Goal: Task Accomplishment & Management: Manage account settings

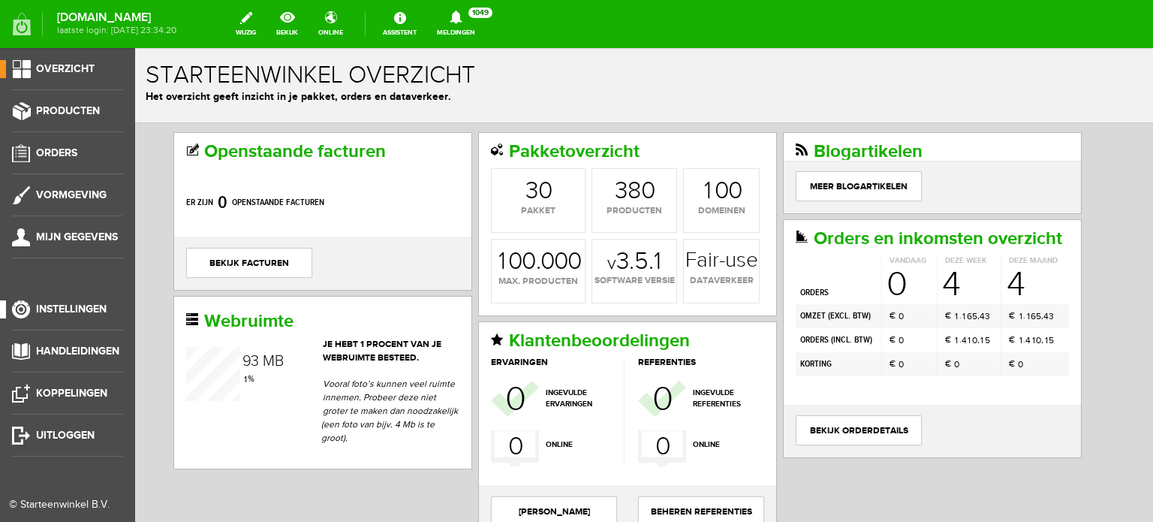
click at [78, 305] on span "Instellingen" at bounding box center [71, 308] width 71 height 13
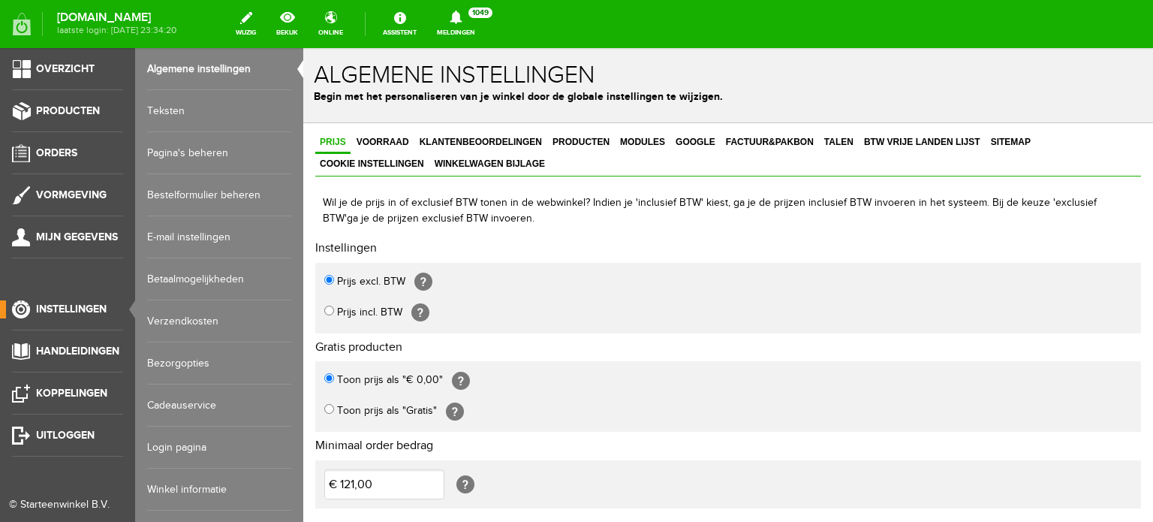
click at [196, 447] on link "Login pagina" at bounding box center [219, 447] width 144 height 42
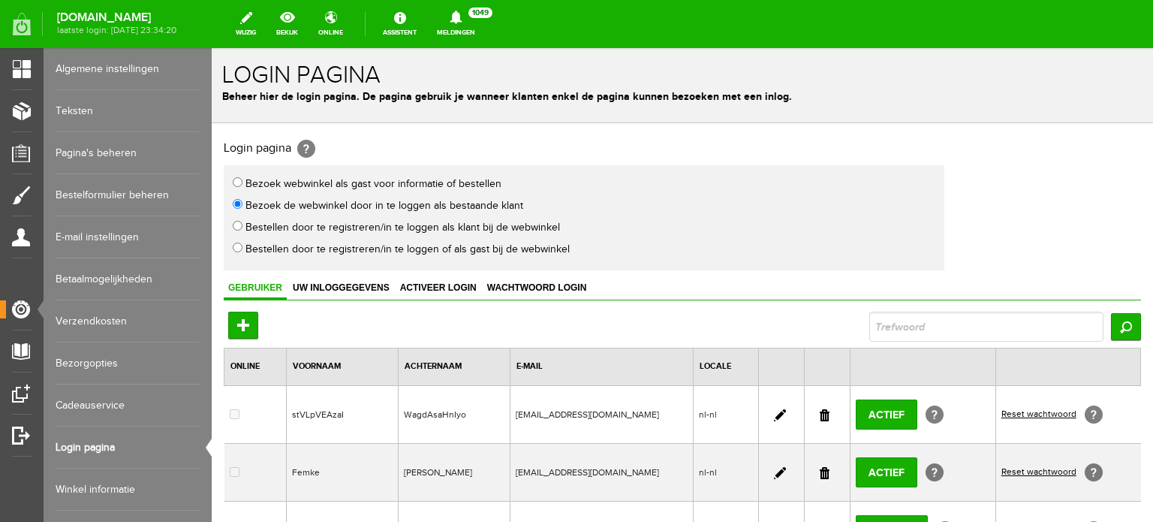
click at [821, 411] on link at bounding box center [825, 415] width 10 height 12
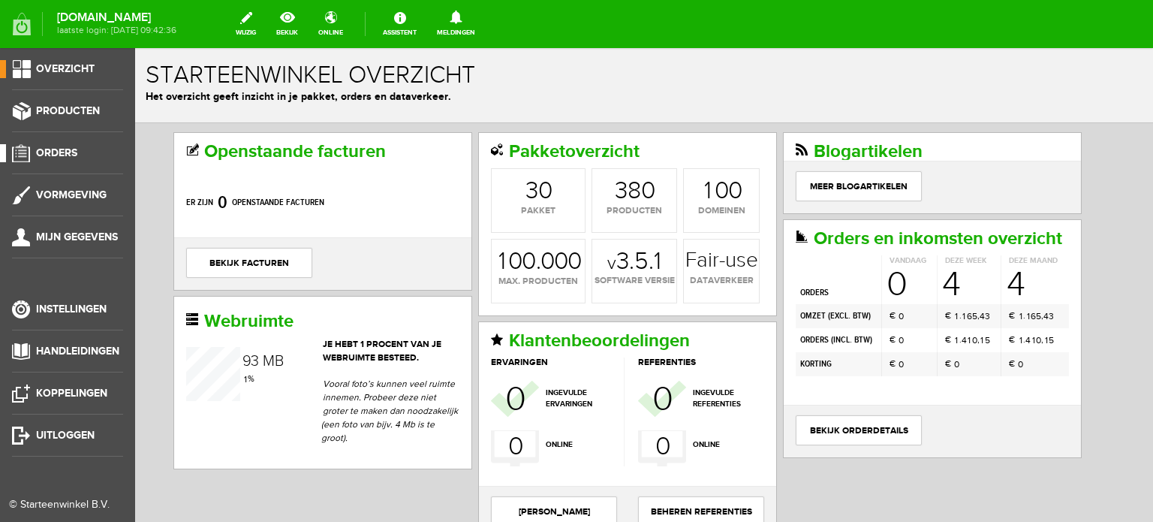
click at [60, 147] on span "Orders" at bounding box center [56, 152] width 41 height 13
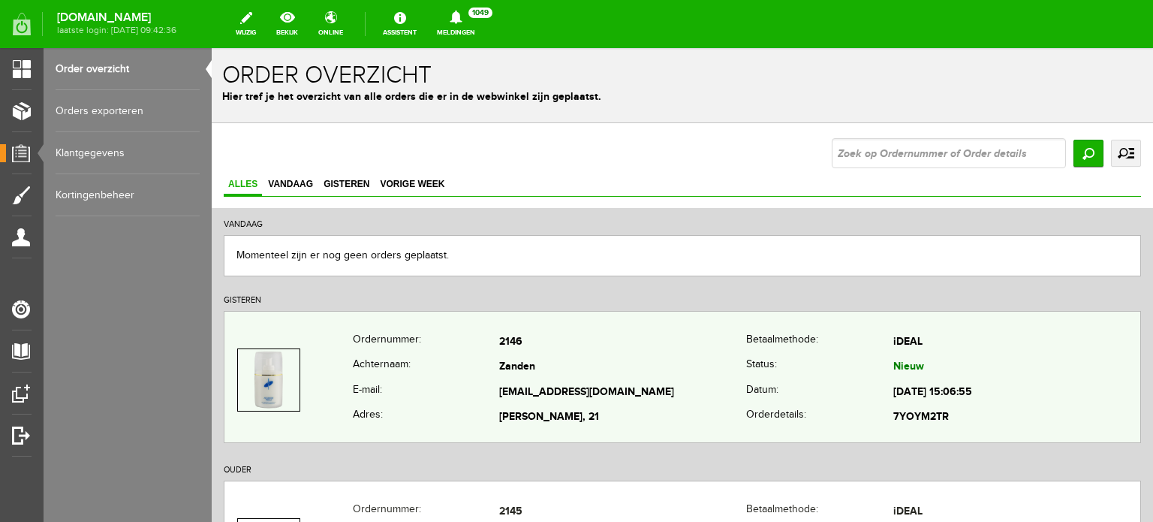
click at [516, 363] on td "Zanden" at bounding box center [622, 368] width 247 height 26
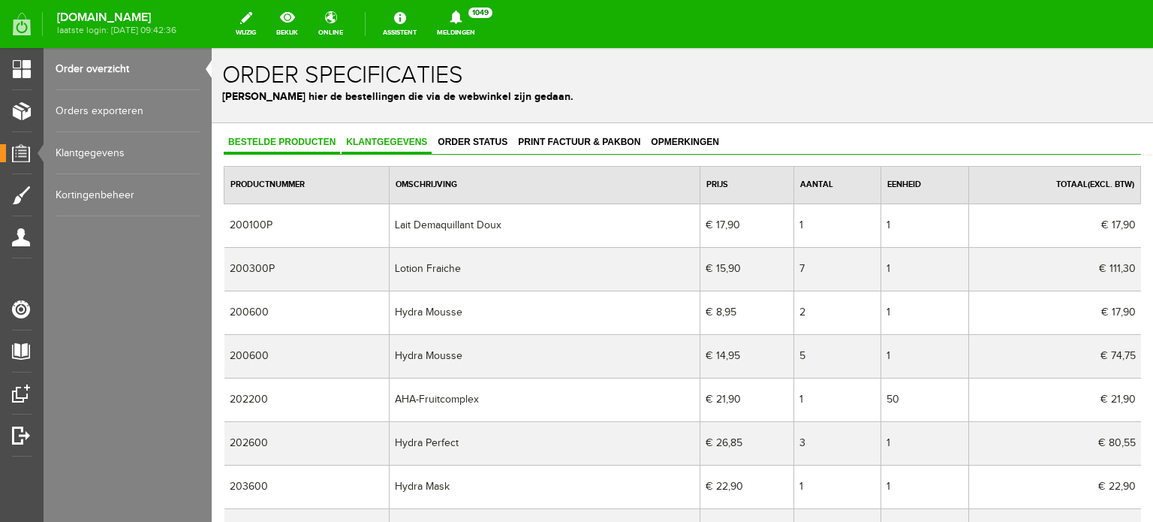
click at [382, 139] on span "Klantgegevens" at bounding box center [386, 142] width 90 height 11
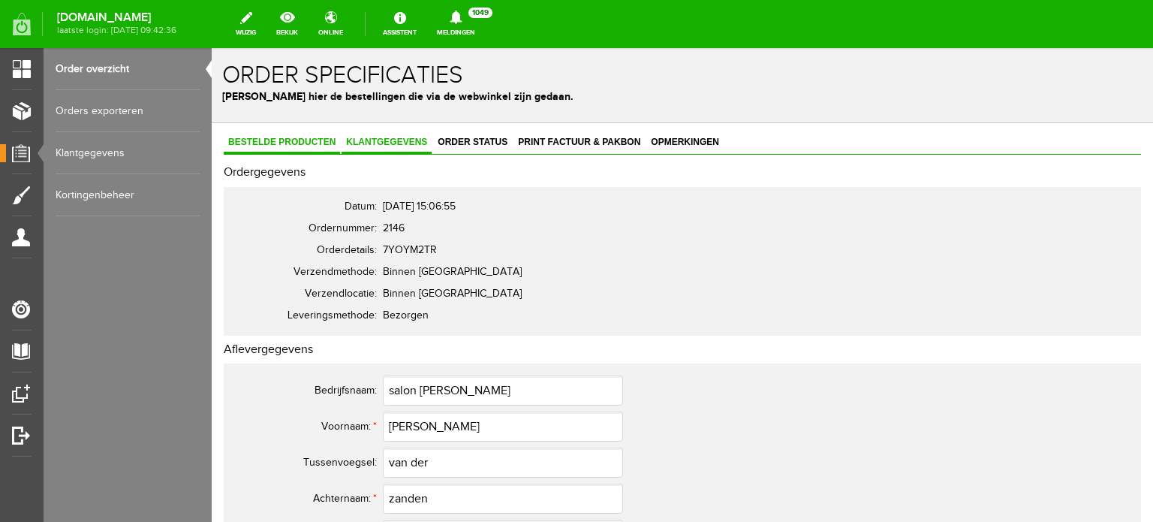
click at [308, 140] on span "Bestelde producten" at bounding box center [282, 142] width 116 height 11
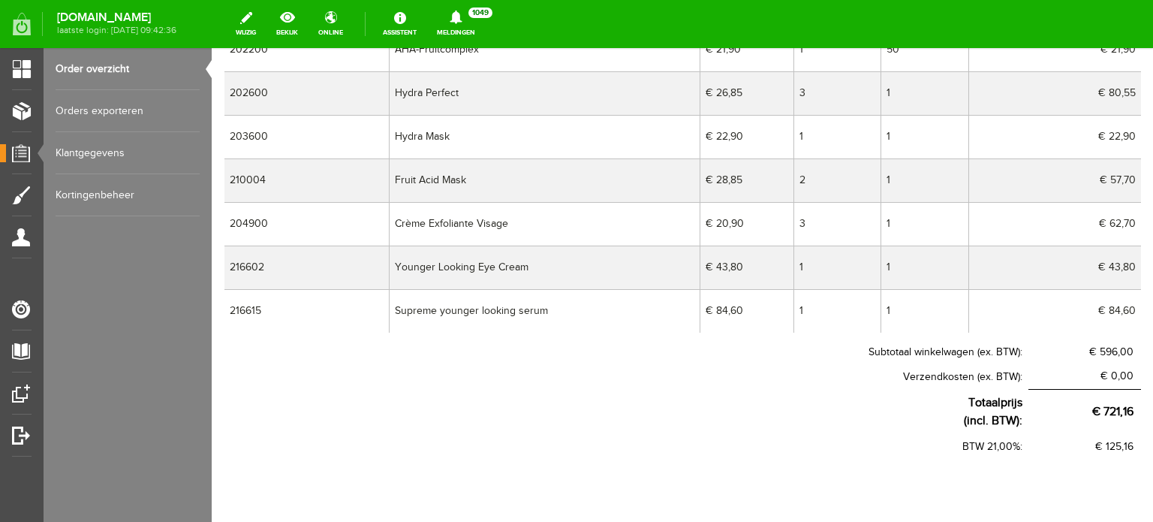
scroll to position [390, 0]
